Goal: Task Accomplishment & Management: Complete application form

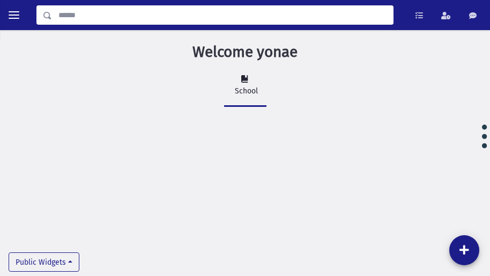
click at [108, 17] on input "Search" at bounding box center [222, 14] width 341 height 19
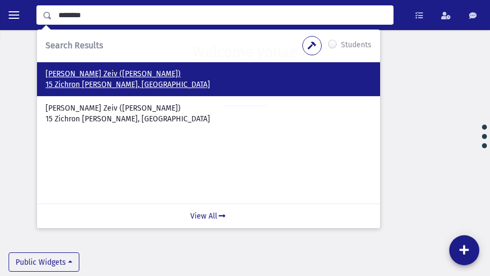
type input "********"
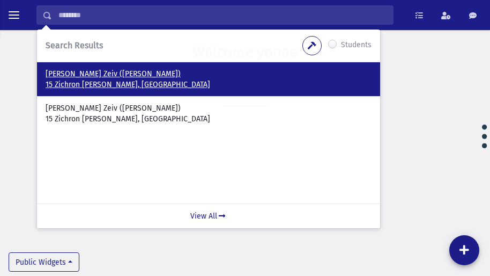
click at [95, 76] on p "[PERSON_NAME] Zeiv ([PERSON_NAME])" at bounding box center [209, 74] width 326 height 11
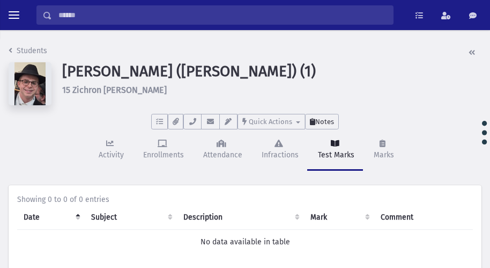
click at [322, 124] on span "Notes" at bounding box center [324, 121] width 19 height 8
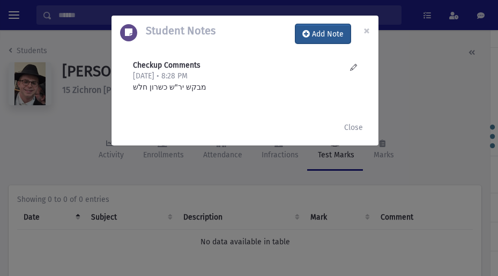
click at [330, 27] on button "Add Note" at bounding box center [323, 33] width 55 height 19
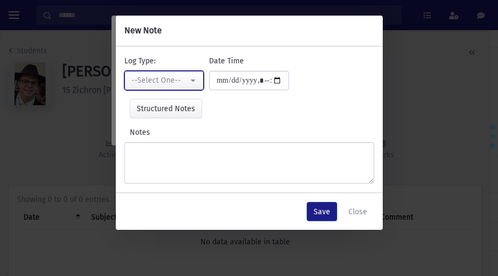
click at [184, 77] on div "--Select One--" at bounding box center [159, 80] width 57 height 11
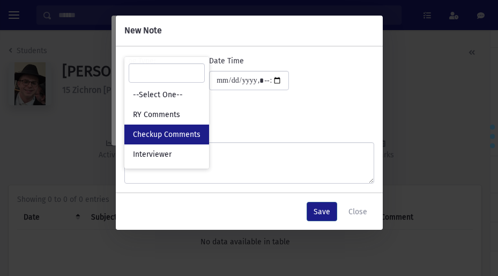
click at [182, 129] on link "Checkup Comments" at bounding box center [166, 134] width 85 height 20
select select "*"
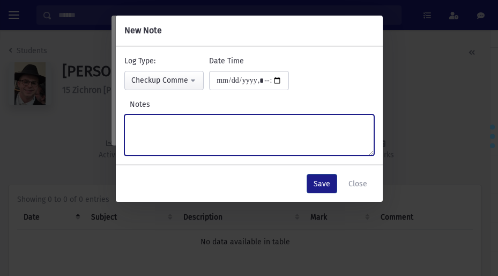
click at [189, 128] on textarea "Notes" at bounding box center [249, 134] width 250 height 41
type textarea "*"
type textarea "**********"
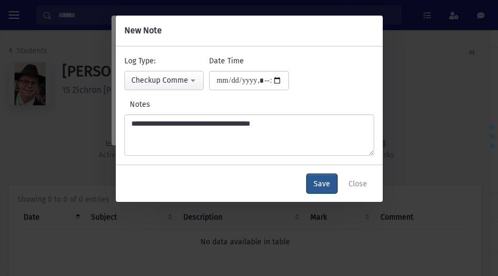
click at [322, 178] on button "Save" at bounding box center [322, 183] width 31 height 19
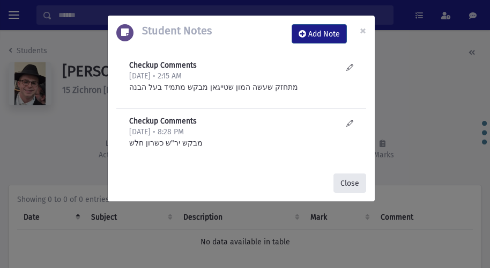
click at [348, 182] on button "Close" at bounding box center [350, 182] width 33 height 19
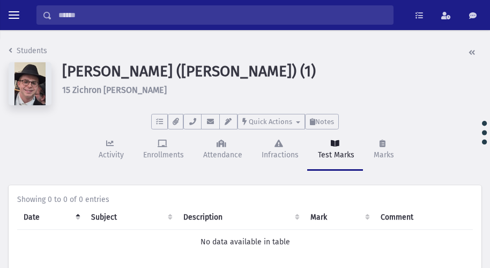
click at [91, 20] on input "Search" at bounding box center [222, 14] width 341 height 19
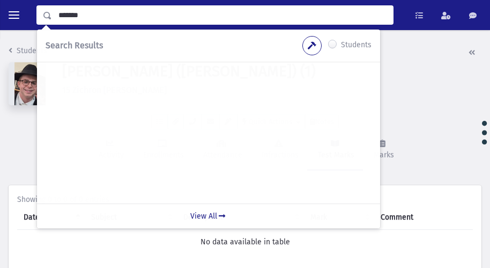
type input "*******"
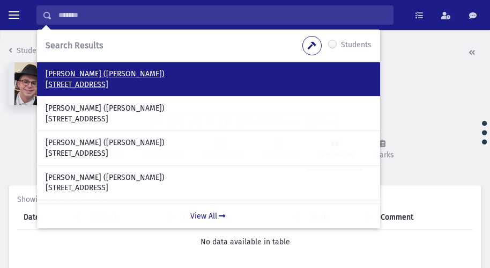
click at [124, 81] on p "50 Wargrave Avenue London, N15 6Ub UK" at bounding box center [209, 84] width 326 height 11
click at [92, 77] on p "Loebenstein, Yossi (Yossi)" at bounding box center [209, 74] width 326 height 11
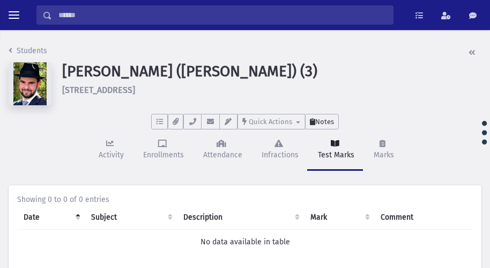
click at [326, 122] on span "Notes" at bounding box center [324, 121] width 19 height 8
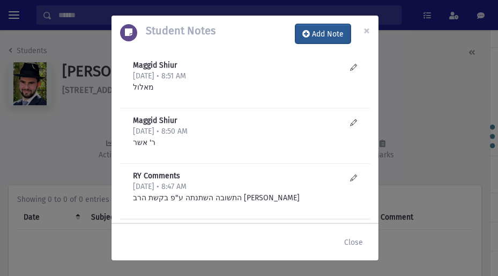
click at [329, 38] on button "Add Note" at bounding box center [323, 33] width 55 height 19
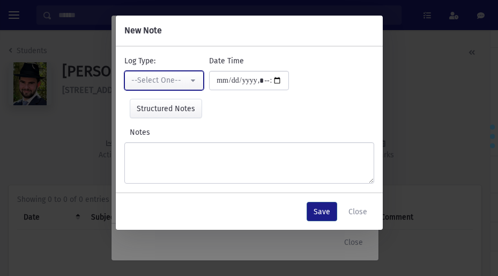
click at [167, 78] on div "--Select One--" at bounding box center [159, 80] width 57 height 11
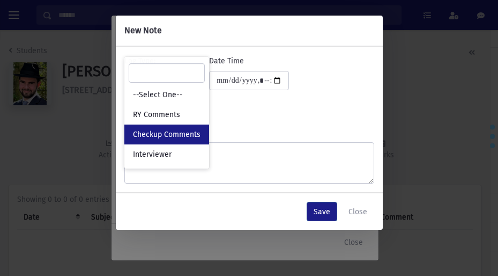
click at [171, 130] on span "Checkup Comments" at bounding box center [167, 134] width 68 height 11
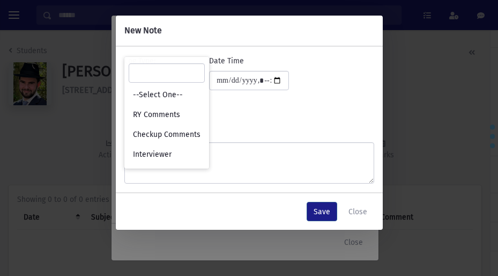
select select "*"
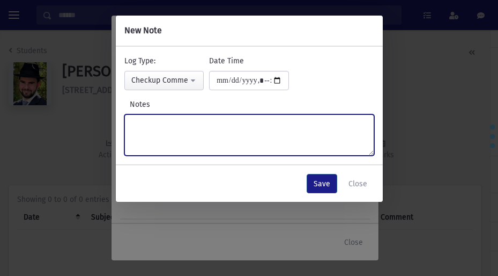
click at [183, 128] on textarea "Notes" at bounding box center [249, 134] width 250 height 41
type textarea "*"
drag, startPoint x: 164, startPoint y: 125, endPoint x: 115, endPoint y: 128, distance: 48.9
click at [116, 128] on div "**********" at bounding box center [249, 109] width 267 height 111
type textarea "*********"
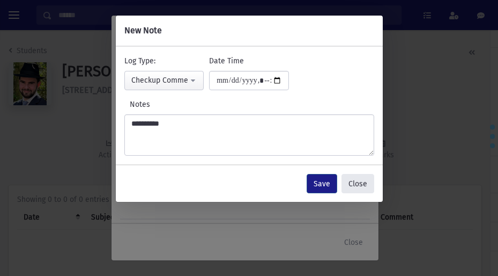
click at [353, 186] on button "Close" at bounding box center [358, 183] width 33 height 19
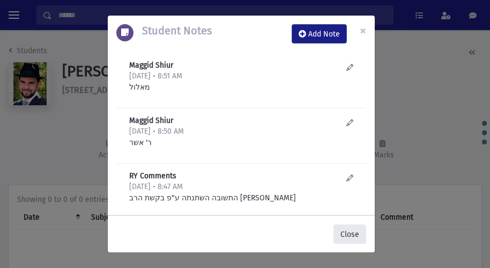
click at [340, 232] on button "Close" at bounding box center [350, 233] width 33 height 19
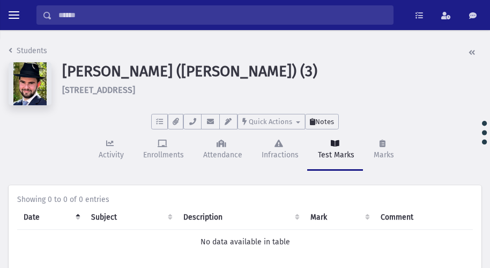
click at [327, 121] on span "Notes" at bounding box center [324, 121] width 19 height 8
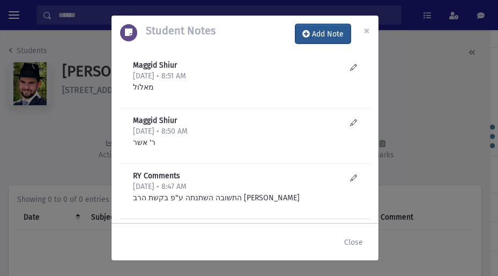
click at [311, 34] on button "Add Note" at bounding box center [323, 33] width 55 height 19
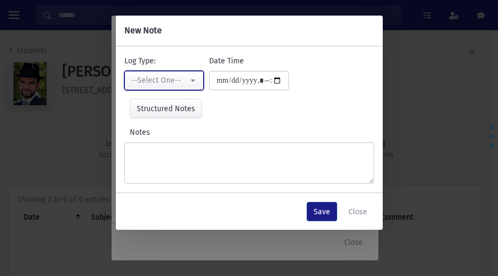
click at [174, 83] on div "--Select One--" at bounding box center [159, 80] width 57 height 11
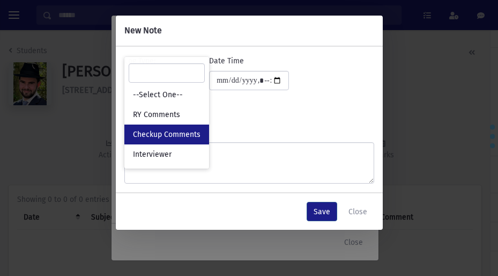
click at [180, 130] on span "Checkup Comments" at bounding box center [167, 134] width 68 height 11
select select "*"
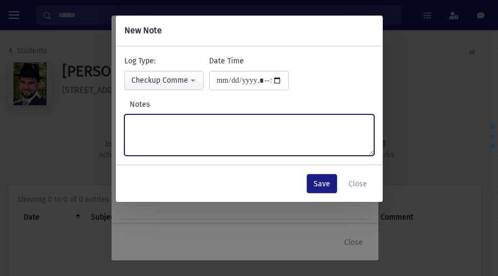
click at [181, 131] on textarea "Notes" at bounding box center [249, 134] width 250 height 41
click at [223, 125] on textarea "**********" at bounding box center [249, 134] width 250 height 41
click at [130, 123] on textarea "**********" at bounding box center [249, 134] width 250 height 41
click at [134, 123] on textarea "**********" at bounding box center [249, 134] width 250 height 41
click at [137, 124] on textarea "**********" at bounding box center [249, 134] width 250 height 41
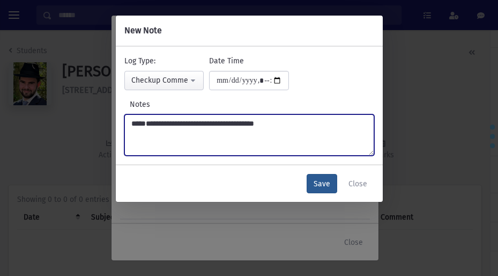
type textarea "**********"
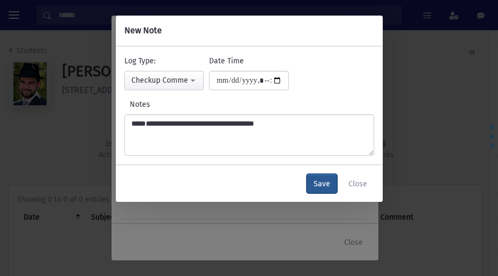
click at [329, 180] on button "Save" at bounding box center [322, 183] width 31 height 19
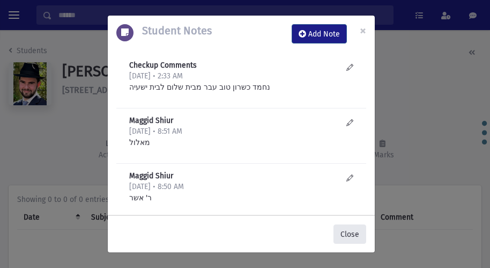
click at [348, 233] on button "Close" at bounding box center [350, 233] width 33 height 19
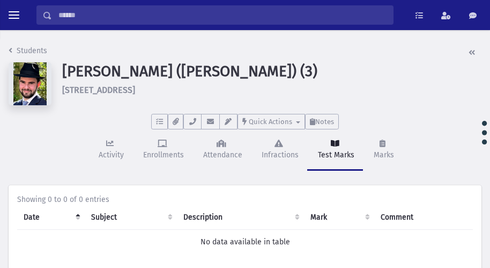
click at [117, 10] on input "Search" at bounding box center [222, 14] width 341 height 19
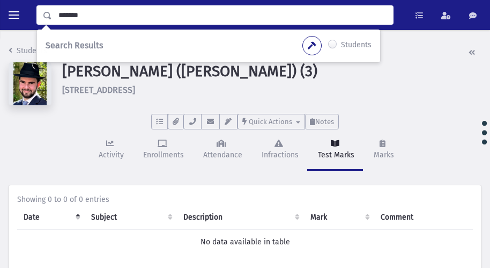
type input "*******"
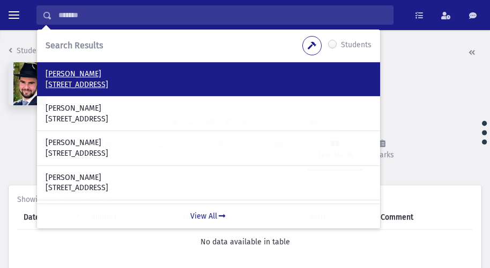
click at [76, 74] on p "Hepner, Elozor" at bounding box center [209, 74] width 326 height 11
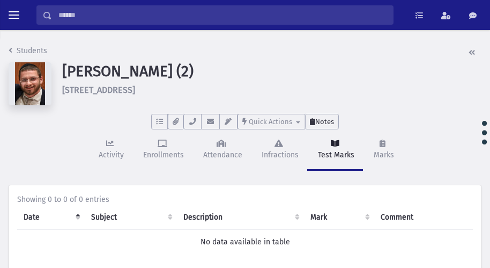
click at [327, 124] on span "Notes" at bounding box center [324, 121] width 19 height 8
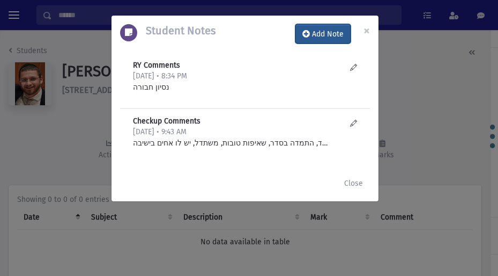
click at [328, 35] on button "Add Note" at bounding box center [323, 33] width 55 height 19
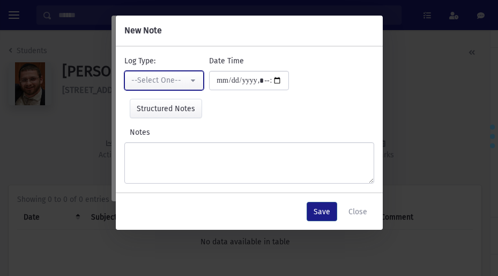
click at [174, 78] on div "--Select One--" at bounding box center [159, 80] width 57 height 11
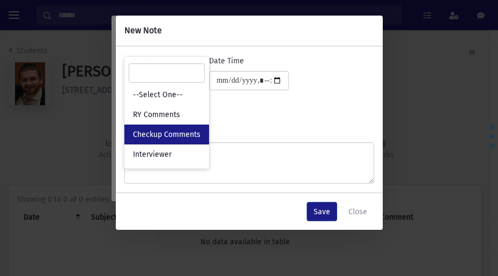
click at [184, 135] on span "Checkup Comments" at bounding box center [167, 134] width 68 height 11
select select "*"
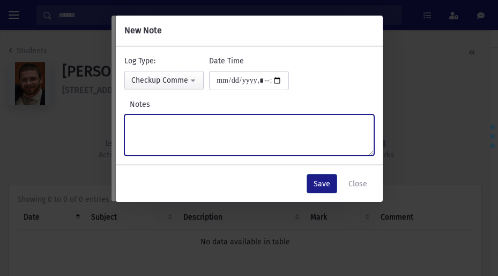
click at [176, 117] on textarea "Notes" at bounding box center [249, 134] width 250 height 41
type textarea "*"
type textarea "**********"
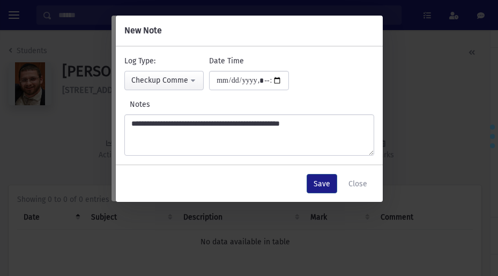
click at [305, 175] on div "Save Close" at bounding box center [249, 183] width 267 height 36
click at [314, 179] on button "Save" at bounding box center [322, 183] width 31 height 19
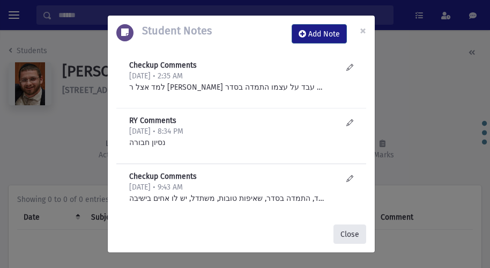
click at [355, 238] on button "Close" at bounding box center [350, 233] width 33 height 19
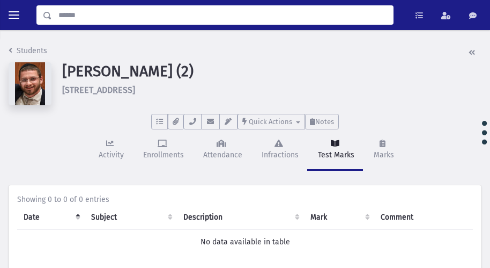
click at [83, 23] on input "Search" at bounding box center [222, 14] width 341 height 19
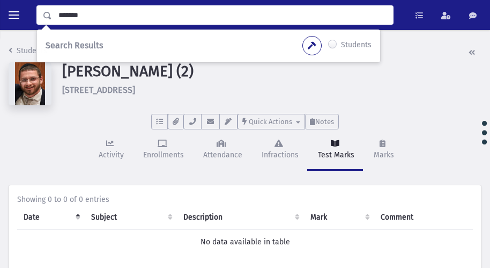
type input "*******"
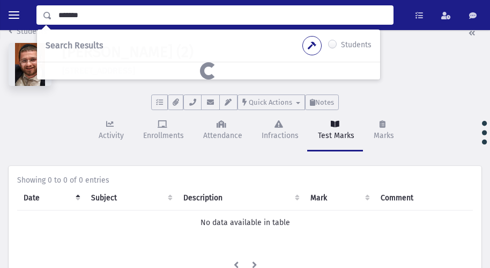
scroll to position [54, 0]
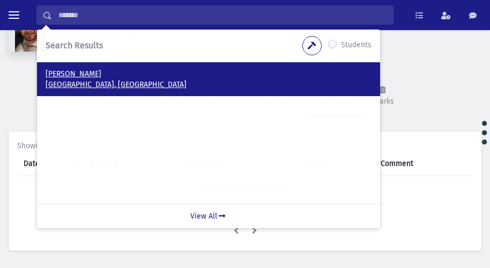
click at [67, 71] on p "Kahn, Binyamin" at bounding box center [209, 74] width 326 height 11
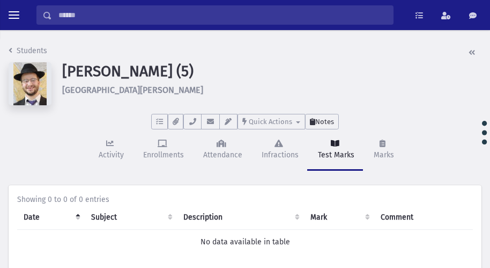
click at [327, 120] on span "Notes" at bounding box center [324, 121] width 19 height 8
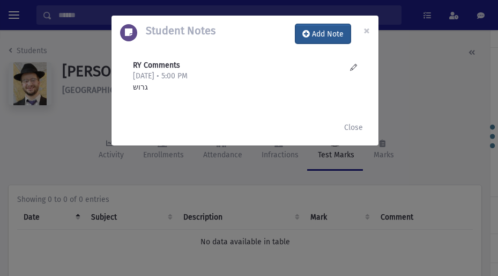
click at [313, 29] on button "Add Note" at bounding box center [323, 33] width 55 height 19
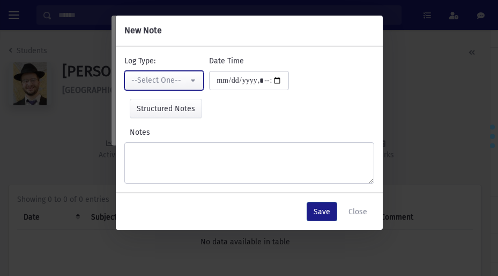
click at [173, 79] on div "--Select One--" at bounding box center [159, 80] width 57 height 11
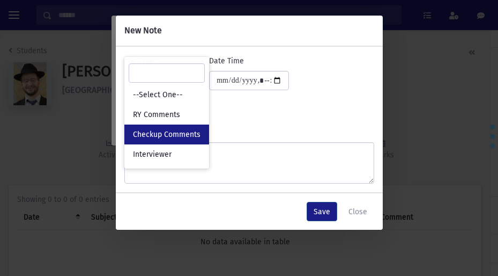
click at [179, 137] on span "Checkup Comments" at bounding box center [167, 134] width 68 height 11
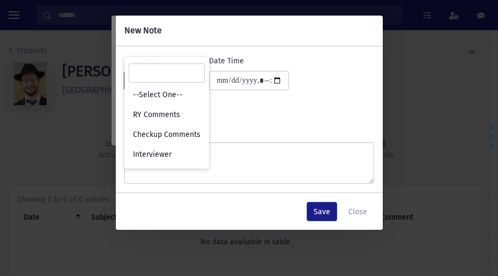
select select "*"
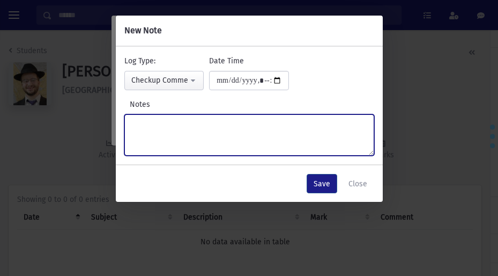
click at [180, 124] on textarea "Notes" at bounding box center [249, 134] width 250 height 41
type textarea "**********"
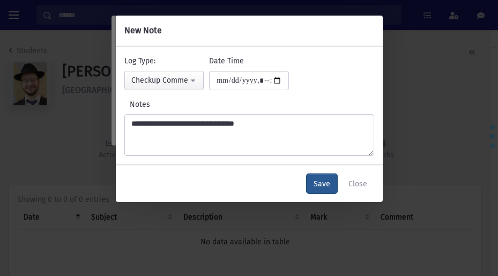
click at [323, 182] on button "Save" at bounding box center [322, 183] width 31 height 19
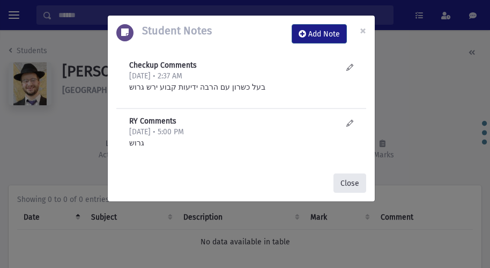
click at [342, 175] on button "Close" at bounding box center [350, 182] width 33 height 19
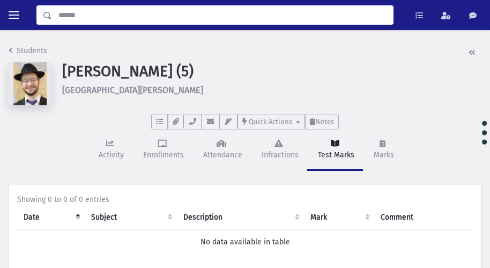
click at [159, 24] on input "Search" at bounding box center [222, 14] width 341 height 19
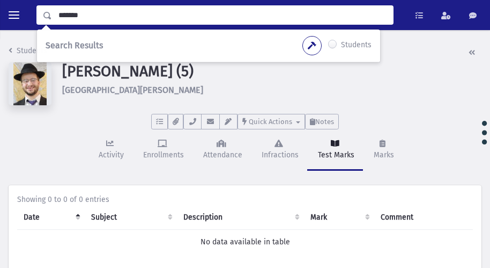
type input "*******"
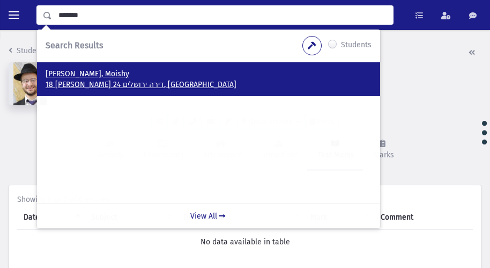
click at [71, 77] on p "Roth, Moishy" at bounding box center [209, 74] width 326 height 11
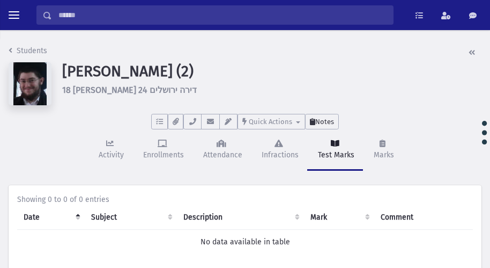
click at [326, 125] on button "Notes" at bounding box center [322, 122] width 34 height 16
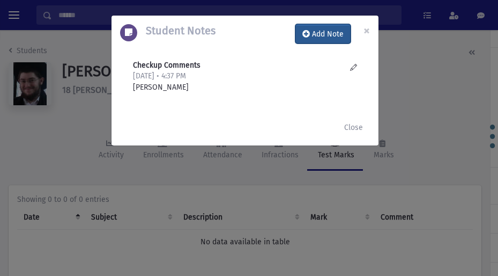
click at [327, 35] on button "Add Note" at bounding box center [323, 33] width 55 height 19
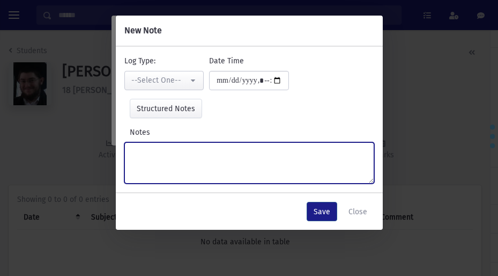
click at [213, 152] on textarea "Notes" at bounding box center [249, 162] width 250 height 41
type textarea "**********"
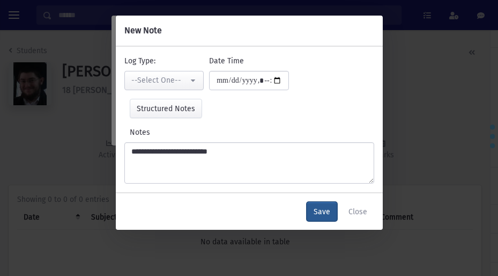
click at [317, 208] on button "Save" at bounding box center [322, 211] width 31 height 19
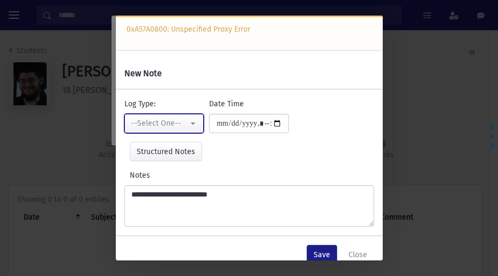
click at [184, 121] on div "--Select One--" at bounding box center [159, 122] width 57 height 11
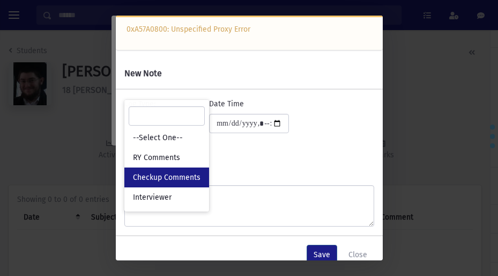
click at [188, 176] on span "Checkup Comments" at bounding box center [167, 177] width 68 height 11
select select "*"
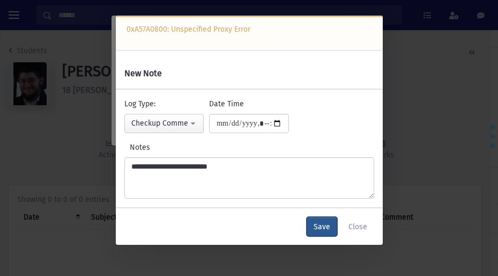
click at [327, 227] on button "Save" at bounding box center [322, 226] width 31 height 19
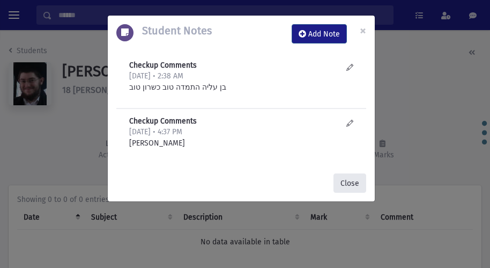
click at [347, 183] on button "Close" at bounding box center [350, 182] width 33 height 19
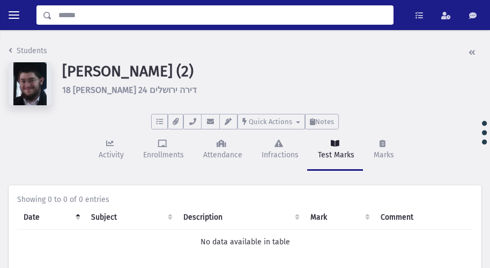
click at [91, 15] on input "Search" at bounding box center [222, 14] width 341 height 19
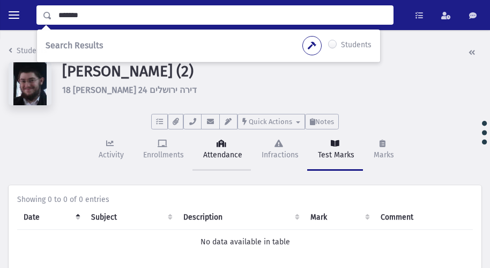
type input "*******"
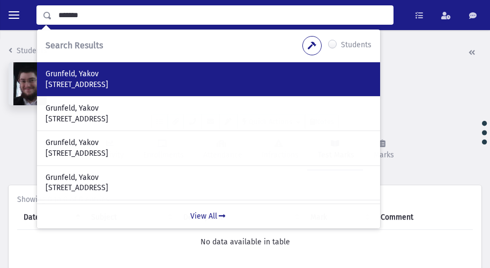
click at [72, 90] on div "Grunfeld, Yakov 24 Whitehall Road 24 Gateshead, Ne8 4Es UK" at bounding box center [208, 79] width 343 height 34
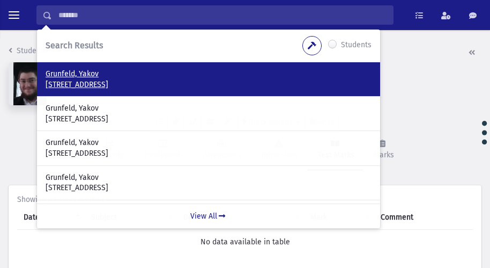
click at [72, 81] on p "24 Whitehall Road 24 Gateshead, Ne8 4Es UK" at bounding box center [209, 84] width 326 height 11
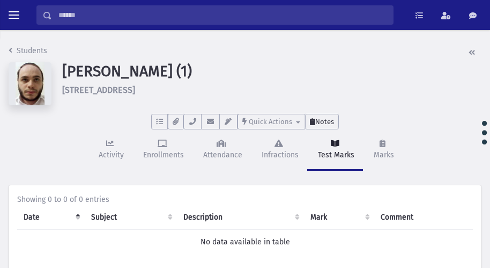
click at [328, 120] on span "Notes" at bounding box center [324, 121] width 19 height 8
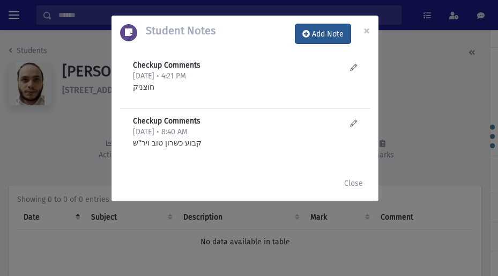
click at [320, 33] on button "Add Note" at bounding box center [323, 33] width 55 height 19
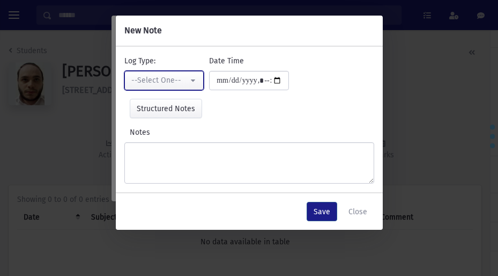
click at [176, 76] on div "--Select One--" at bounding box center [159, 80] width 57 height 11
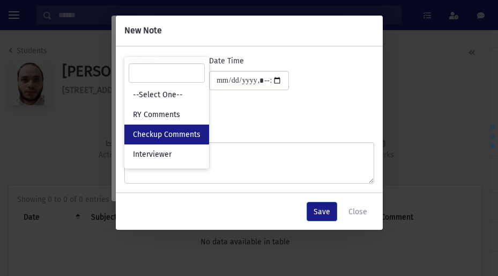
click at [184, 129] on link "Checkup Comments" at bounding box center [166, 134] width 85 height 20
select select "*"
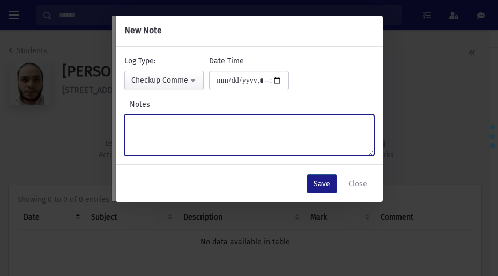
click at [191, 128] on textarea "Notes" at bounding box center [249, 134] width 250 height 41
type textarea "**********"
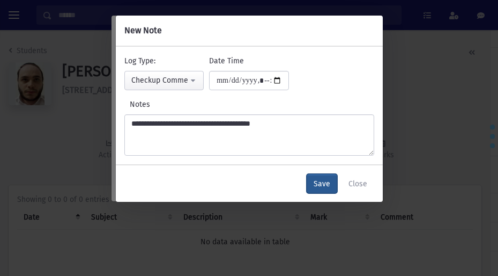
click at [316, 185] on button "Save" at bounding box center [322, 183] width 31 height 19
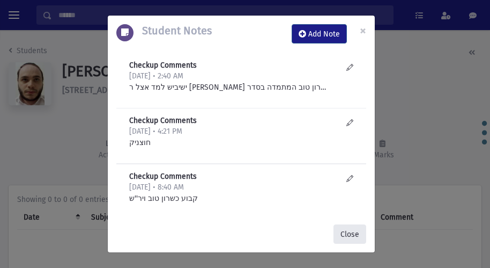
click at [352, 231] on button "Close" at bounding box center [350, 233] width 33 height 19
